Goal: Information Seeking & Learning: Check status

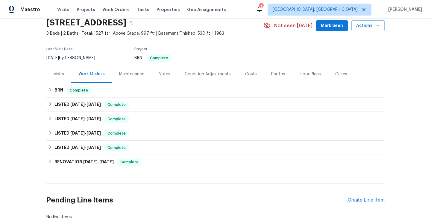
scroll to position [30, 0]
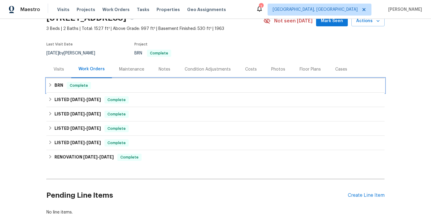
click at [130, 82] on div "BRN Complete" at bounding box center [215, 85] width 334 height 7
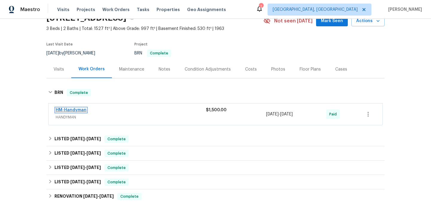
click at [77, 111] on link "HM-Handyman" at bounding box center [71, 110] width 31 height 4
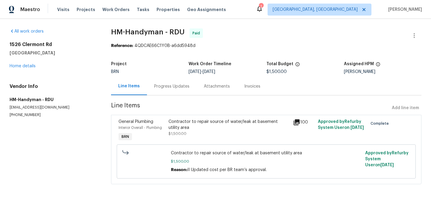
click at [167, 125] on div "Contractor to repair source of water/leak at basement utility area $1,500.00" at bounding box center [229, 131] width 124 height 28
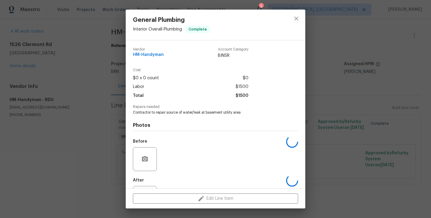
scroll to position [28, 0]
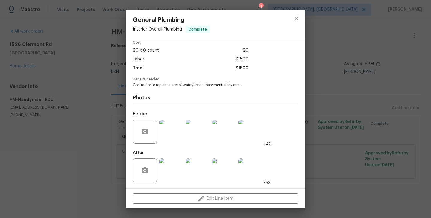
click at [172, 136] on img at bounding box center [171, 132] width 24 height 24
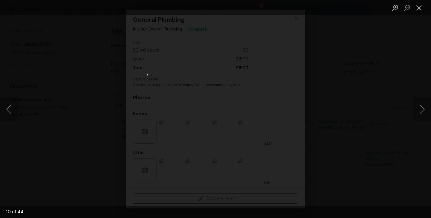
click at [93, 126] on div "Lightbox" at bounding box center [215, 109] width 431 height 218
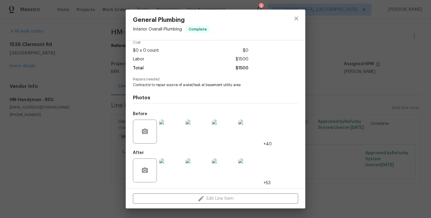
click at [171, 160] on img at bounding box center [171, 171] width 24 height 24
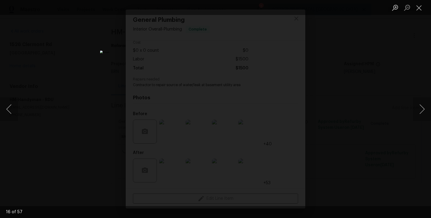
click at [79, 132] on div "Lightbox" at bounding box center [215, 109] width 431 height 218
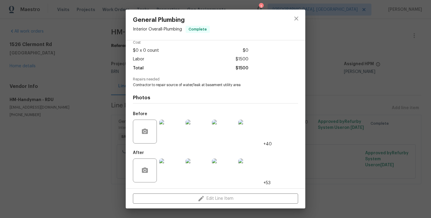
click at [171, 128] on img at bounding box center [171, 132] width 24 height 24
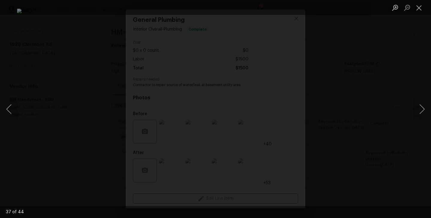
click at [83, 121] on img "Lightbox" at bounding box center [215, 109] width 397 height 201
click at [55, 99] on div "Lightbox" at bounding box center [215, 109] width 431 height 218
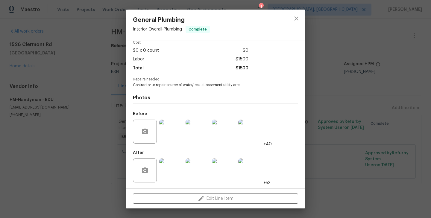
click at [55, 95] on div "General Plumbing Interior Overall - Plumbing Complete Vendor HM-Handyman Accoun…" at bounding box center [215, 109] width 431 height 218
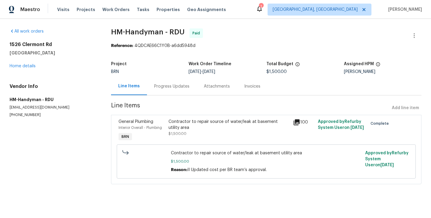
click at [158, 90] on div "Progress Updates" at bounding box center [172, 86] width 50 height 18
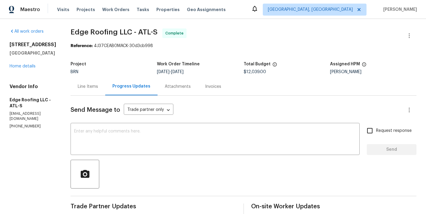
scroll to position [121, 0]
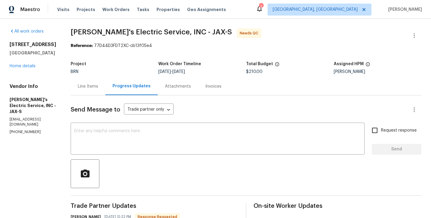
click at [87, 95] on div "Line Items" at bounding box center [88, 86] width 35 height 18
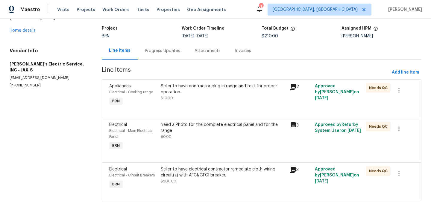
scroll to position [31, 0]
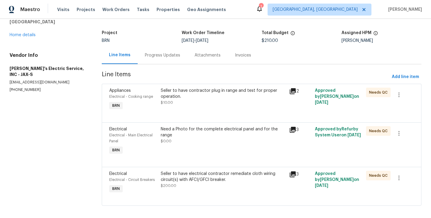
click at [156, 109] on div "Appliances Electrical - Cooking range BRN" at bounding box center [132, 100] width 51 height 28
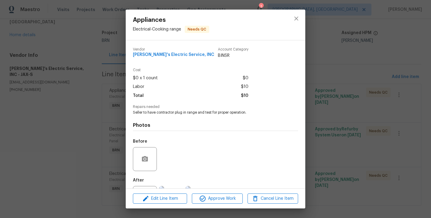
scroll to position [28, 0]
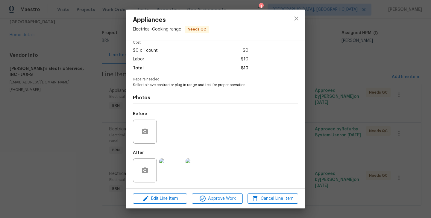
click at [170, 165] on img at bounding box center [171, 171] width 24 height 24
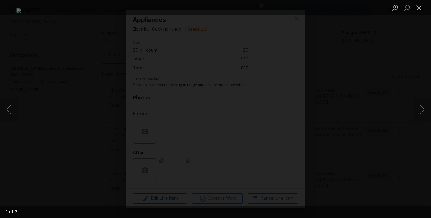
click at [39, 113] on div "Lightbox" at bounding box center [215, 109] width 431 height 218
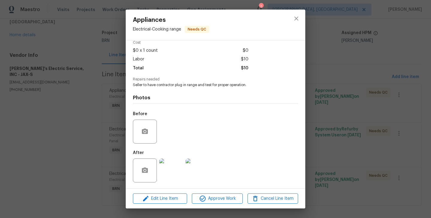
click at [165, 89] on div "Photos Before After" at bounding box center [215, 137] width 165 height 98
click at [76, 116] on div "Appliances Electrical - Cooking range Needs QC Vendor Jack's Electric Service, …" at bounding box center [215, 109] width 431 height 218
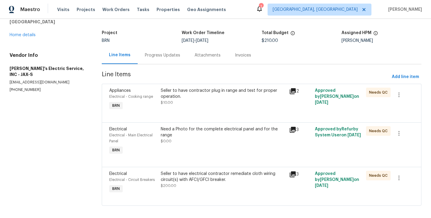
scroll to position [36, 0]
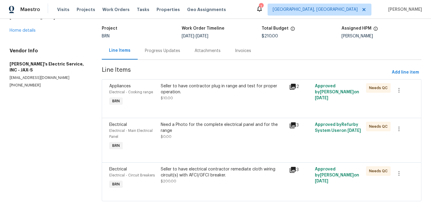
click at [154, 128] on div "Electrical - Main Electrical Panel" at bounding box center [133, 134] width 48 height 12
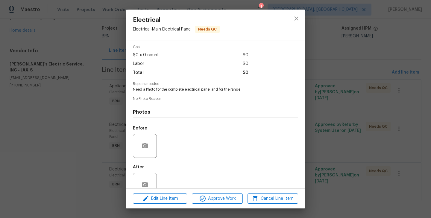
scroll to position [37, 0]
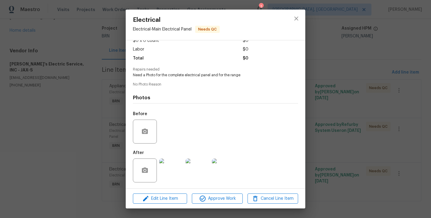
click at [173, 172] on img at bounding box center [171, 171] width 24 height 24
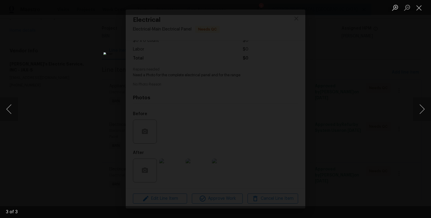
click at [88, 122] on div "Lightbox" at bounding box center [215, 109] width 431 height 218
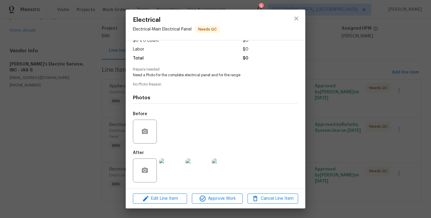
click at [94, 93] on div "Electrical Electrical - Main Electrical Panel Needs QC Vendor Jack's Electric S…" at bounding box center [215, 109] width 431 height 218
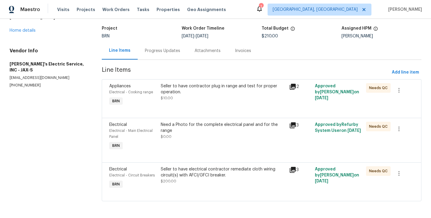
click at [157, 175] on div "Electrical Electrical - Circuit Breakers BRN" at bounding box center [132, 179] width 51 height 28
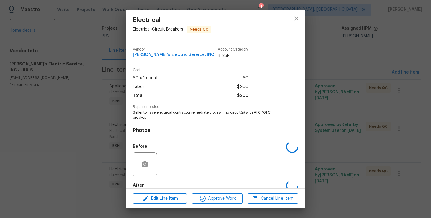
scroll to position [33, 0]
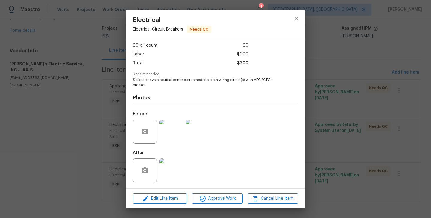
click at [170, 168] on img at bounding box center [171, 171] width 24 height 24
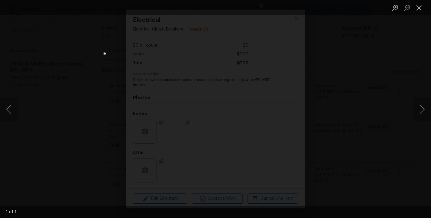
click at [121, 114] on div "Lightbox" at bounding box center [215, 109] width 431 height 218
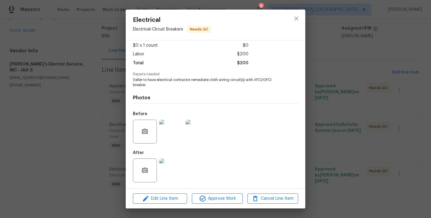
click at [203, 131] on img at bounding box center [197, 132] width 24 height 24
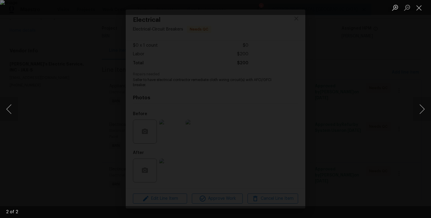
click at [62, 60] on div "Lightbox" at bounding box center [215, 109] width 431 height 218
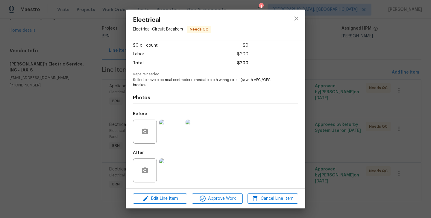
click at [133, 105] on div "Photos Before After" at bounding box center [215, 137] width 165 height 98
click at [101, 95] on div "Electrical Electrical - Circuit Breakers Needs QC Vendor Jack's Electric Servic…" at bounding box center [215, 109] width 431 height 218
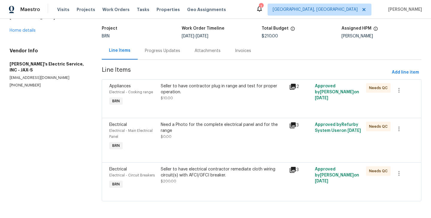
click at [165, 57] on div "Progress Updates" at bounding box center [163, 51] width 50 height 18
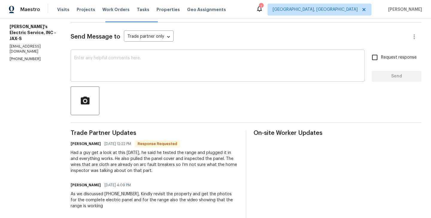
scroll to position [91, 0]
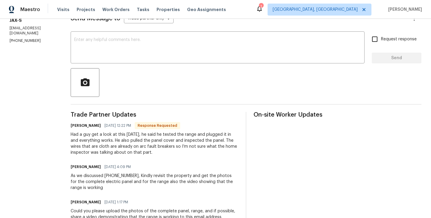
click at [87, 140] on div "Had a guy get a look at this today, he said he tested the range and plugged it …" at bounding box center [155, 144] width 168 height 24
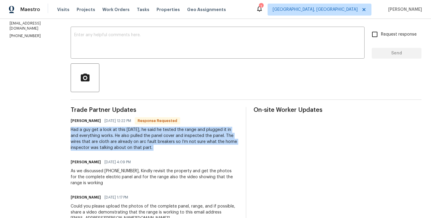
scroll to position [97, 0]
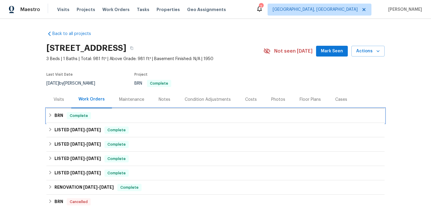
click at [91, 119] on div "BRN Complete" at bounding box center [215, 116] width 338 height 14
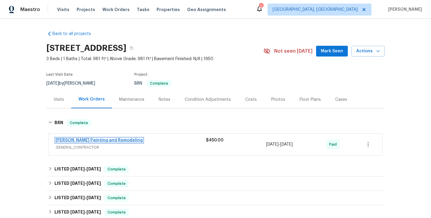
click at [90, 141] on link "[PERSON_NAME] Painting and Remodeling" at bounding box center [99, 140] width 87 height 4
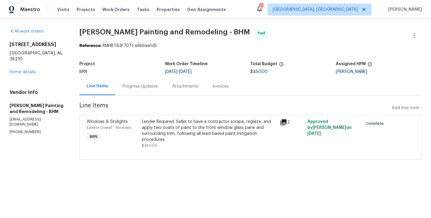
click at [141, 87] on div "Progress Updates" at bounding box center [139, 86] width 35 height 6
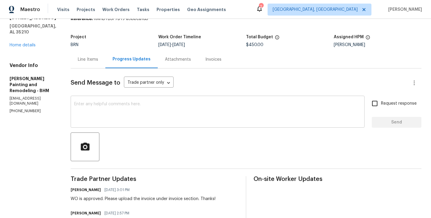
scroll to position [26, 0]
click at [81, 64] on div "Line Items" at bounding box center [88, 60] width 35 height 18
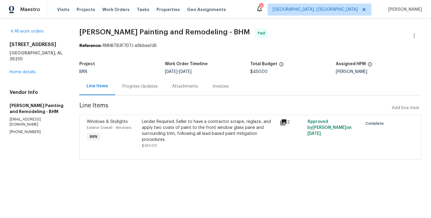
click at [140, 137] on div "Windows & Skylights Exterior Overall - Windows BRN" at bounding box center [112, 134] width 55 height 34
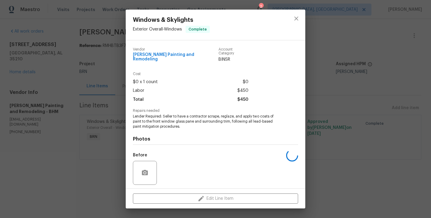
scroll to position [37, 0]
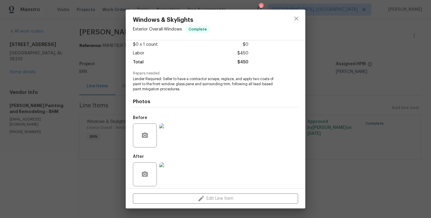
click at [96, 119] on div "Windows & Skylights Exterior Overall - Windows Complete Vendor Carlos Painting …" at bounding box center [215, 109] width 431 height 218
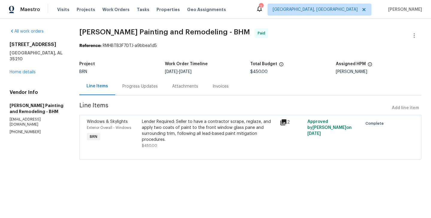
click at [142, 81] on div "Progress Updates" at bounding box center [140, 86] width 50 height 18
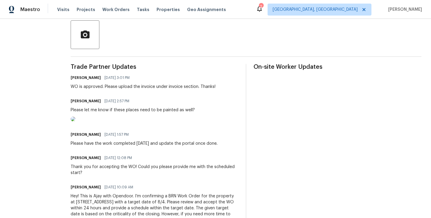
scroll to position [138, 0]
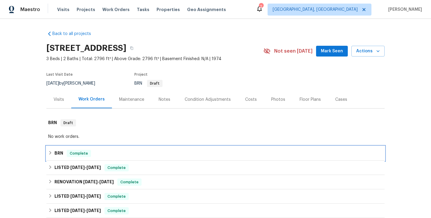
click at [89, 157] on div "BRN Complete" at bounding box center [215, 153] width 334 height 7
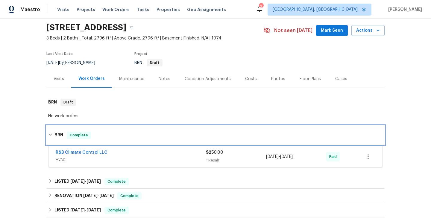
scroll to position [34, 0]
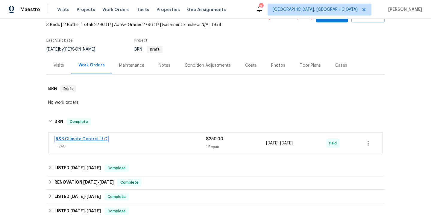
click at [88, 139] on link "R&B Climate Control LLC" at bounding box center [82, 139] width 52 height 4
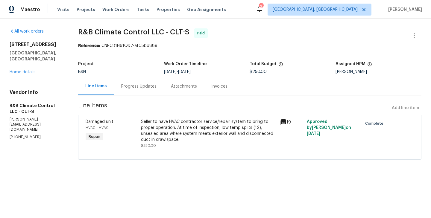
click at [137, 138] on div "Damaged unit HVAC - HVAC Repair" at bounding box center [111, 134] width 55 height 34
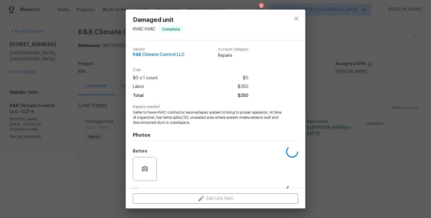
scroll to position [37, 0]
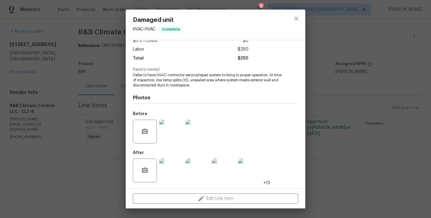
click at [225, 171] on img at bounding box center [224, 171] width 24 height 24
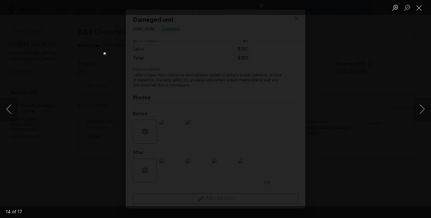
click at [82, 110] on div "Lightbox" at bounding box center [215, 109] width 431 height 218
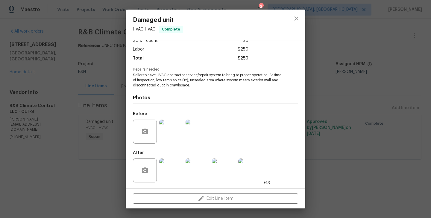
click at [70, 132] on div "Damaged unit HVAC - HVAC Complete Vendor R&B Climate Control LLC Account Catego…" at bounding box center [215, 109] width 431 height 218
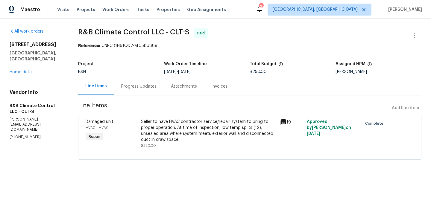
click at [149, 84] on div "Progress Updates" at bounding box center [138, 86] width 35 height 6
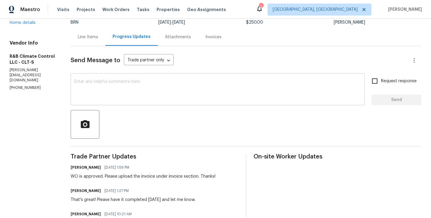
scroll to position [51, 0]
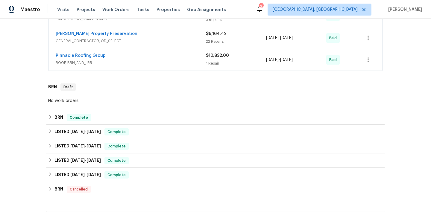
scroll to position [218, 0]
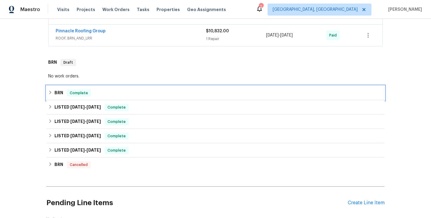
click at [118, 92] on div "BRN Complete" at bounding box center [215, 92] width 334 height 7
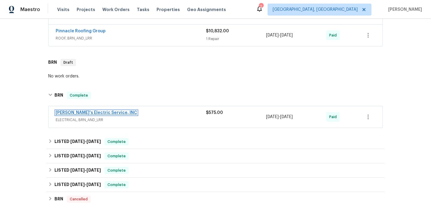
click at [97, 113] on link "[PERSON_NAME]'s Electric Service, INC" at bounding box center [96, 113] width 81 height 4
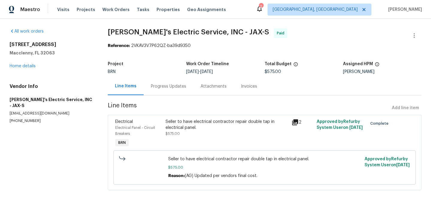
click at [175, 88] on div "Progress Updates" at bounding box center [168, 86] width 35 height 6
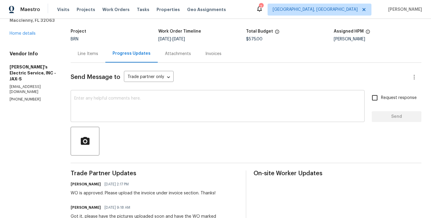
scroll to position [16, 0]
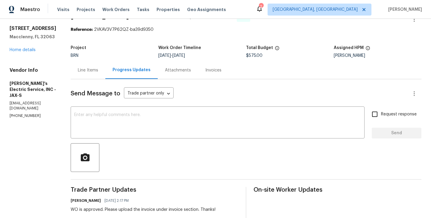
click at [85, 71] on div "Line Items" at bounding box center [88, 70] width 20 height 6
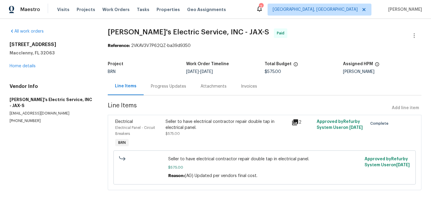
click at [167, 129] on div "Seller to have electrical contractor repair double tap in electrical panel." at bounding box center [226, 125] width 122 height 12
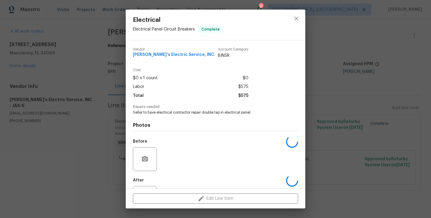
scroll to position [28, 0]
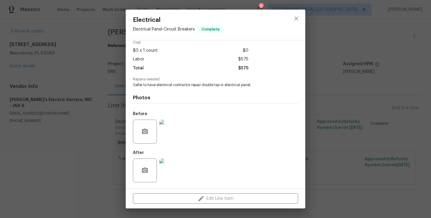
click at [169, 133] on img at bounding box center [171, 132] width 24 height 24
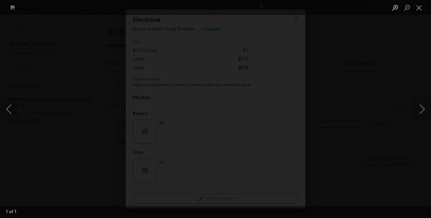
click at [67, 121] on div "Lightbox" at bounding box center [215, 109] width 431 height 218
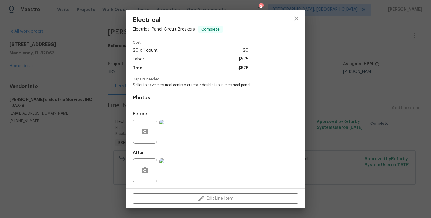
click at [56, 104] on div "Electrical Electrical Panel - Circuit Breakers Complete Vendor Jack's Electric …" at bounding box center [215, 109] width 431 height 218
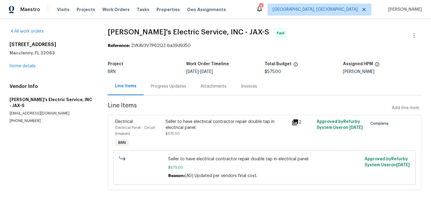
click at [166, 87] on div "Progress Updates" at bounding box center [168, 86] width 35 height 6
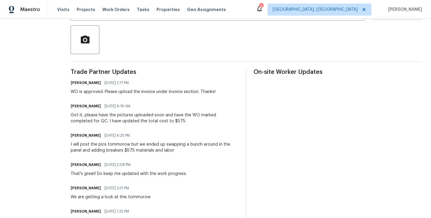
scroll to position [135, 0]
